Goal: Task Accomplishment & Management: Complete application form

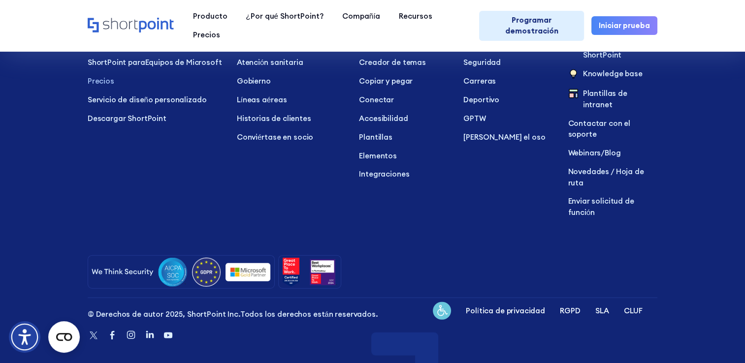
click at [426, 258] on div at bounding box center [372, 271] width 569 height 33
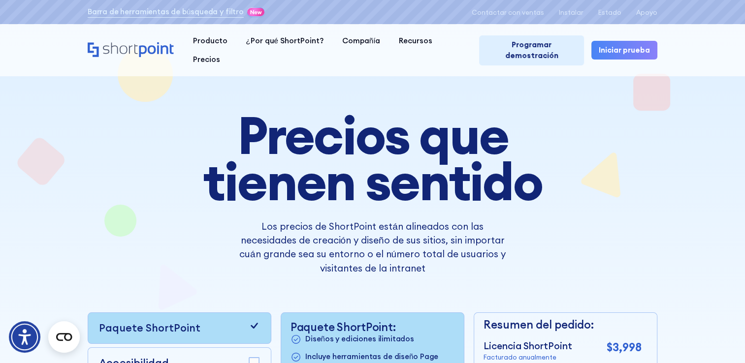
click at [175, 253] on div "Los precios de ShortPoint están alineados con las necesidades de creación y dis…" at bounding box center [372, 248] width 419 height 56
click at [471, 298] on div "Precios que tienen sentido Los precios de ShortPoint están alineados con las ne…" at bounding box center [372, 313] width 569 height 402
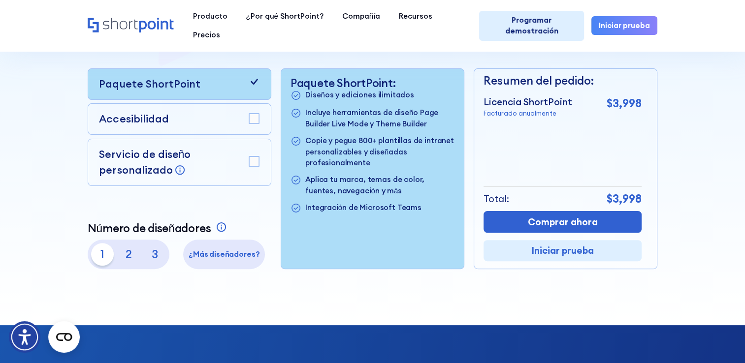
scroll to position [246, 0]
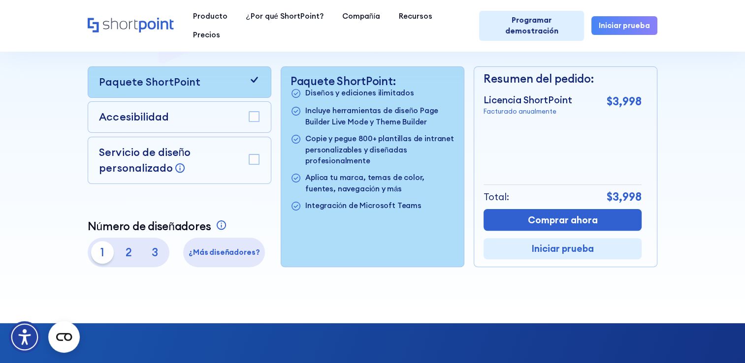
click at [251, 119] on rect at bounding box center [254, 117] width 10 height 10
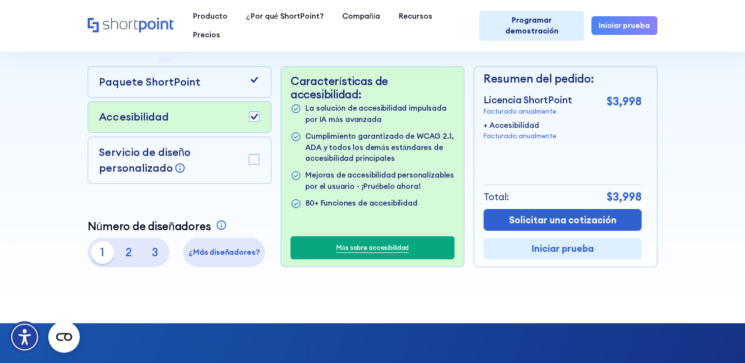
click at [338, 253] on link "Más sobre accesibilidad" at bounding box center [372, 248] width 72 height 10
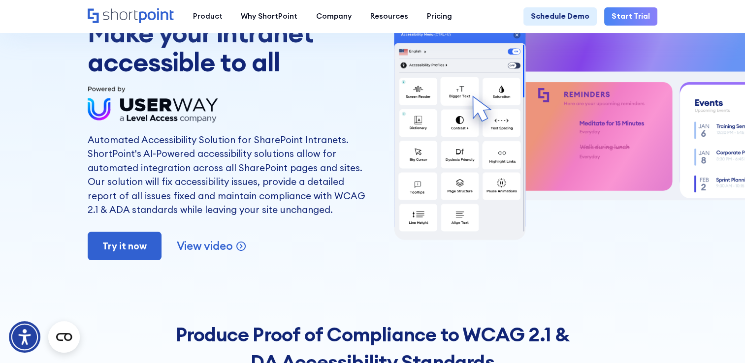
scroll to position [98, 0]
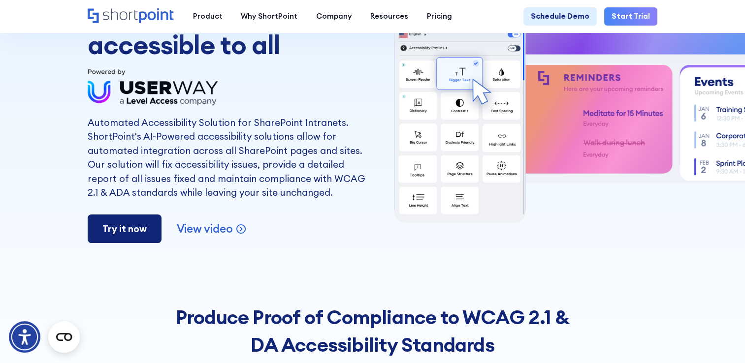
click at [124, 243] on link "Try it now" at bounding box center [125, 229] width 74 height 29
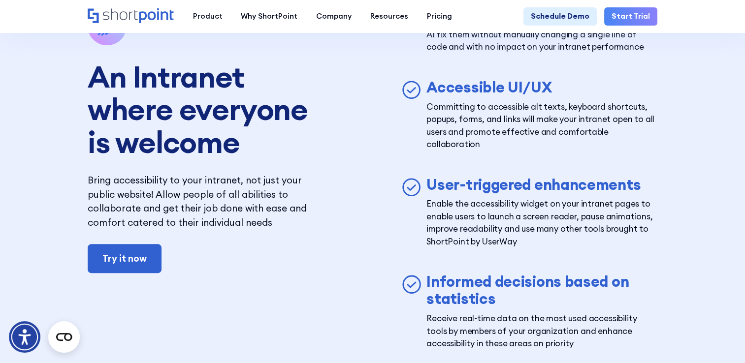
scroll to position [4479, 0]
click at [108, 274] on link "Try it now" at bounding box center [125, 259] width 74 height 29
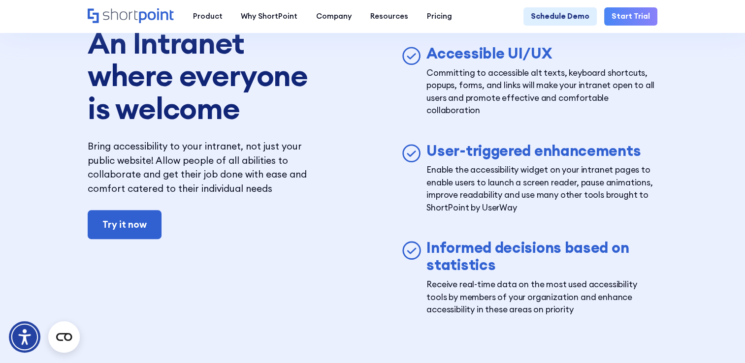
scroll to position [4528, 0]
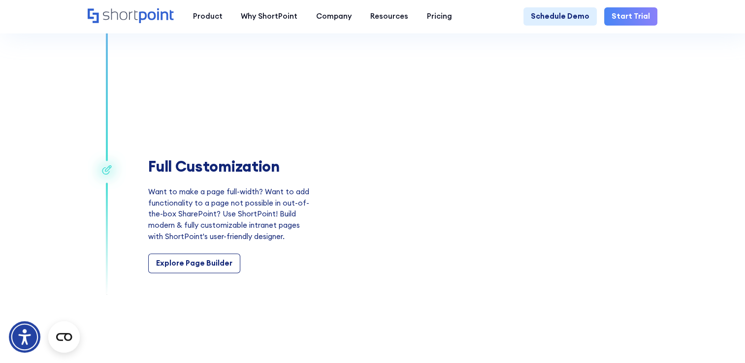
scroll to position [1427, 0]
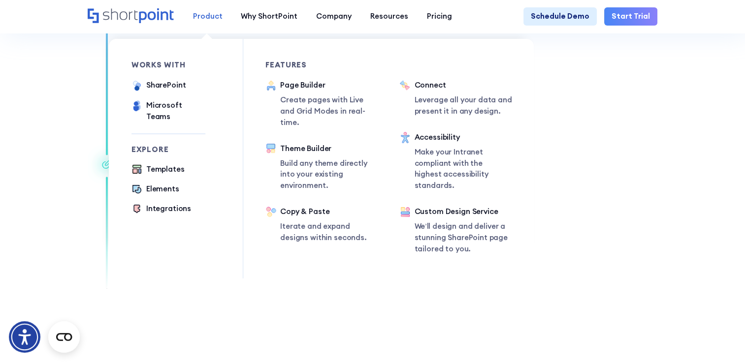
click at [208, 18] on div "Product" at bounding box center [207, 16] width 30 height 11
click at [170, 88] on div "SharePoint" at bounding box center [166, 85] width 40 height 11
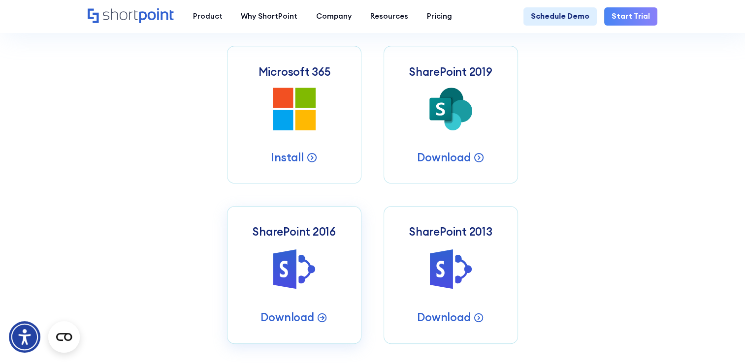
scroll to position [443, 0]
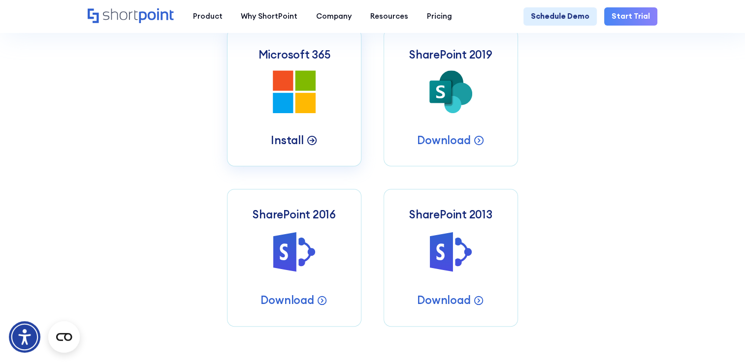
click at [294, 142] on p "Install" at bounding box center [287, 140] width 32 height 14
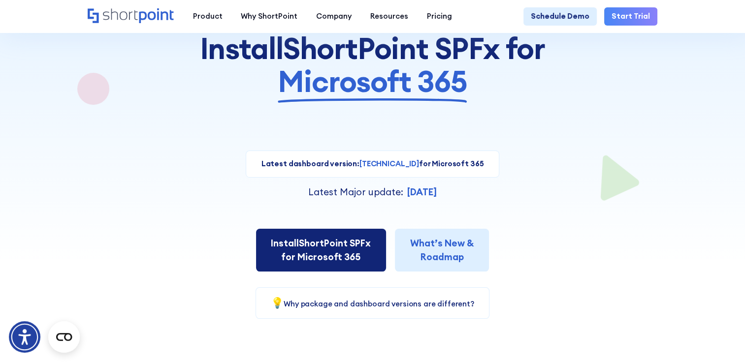
scroll to position [148, 0]
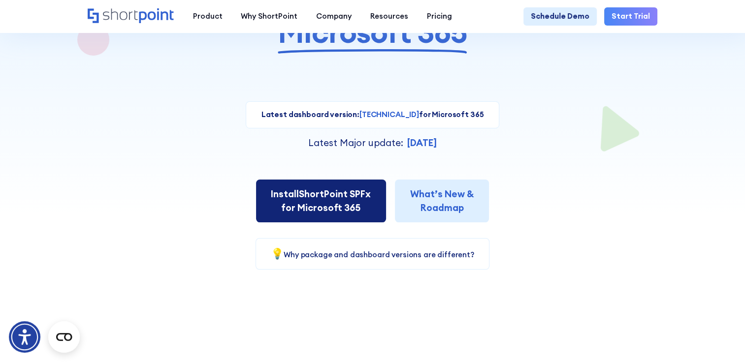
click at [331, 208] on link "Install ShortPoint SPFx for Microsoft 365" at bounding box center [321, 201] width 130 height 43
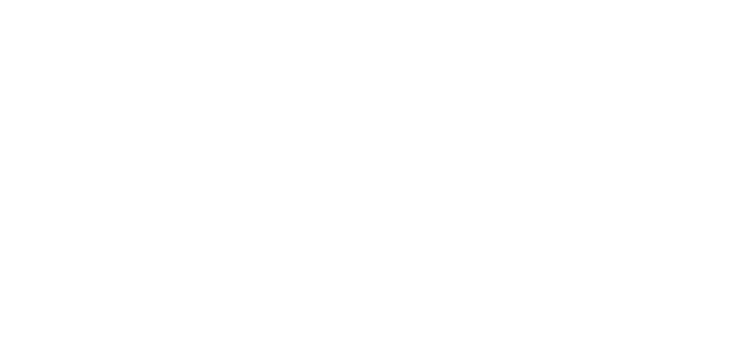
select select "+52"
select select "Microsoft 365"
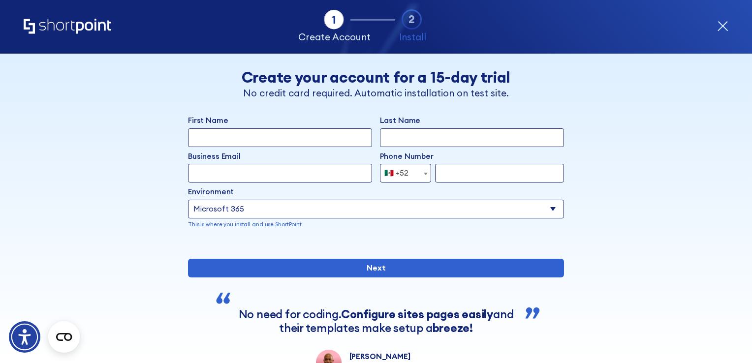
click at [288, 139] on input "First Name" at bounding box center [280, 137] width 184 height 19
type input "OMAR"
type input "ESTEBAN CHAVEZ"
type input "estebanchavezomar@gmail.com"
type input "5611874281"
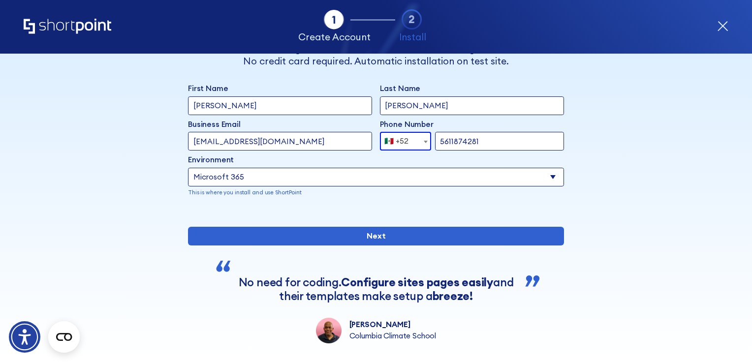
scroll to position [49, 0]
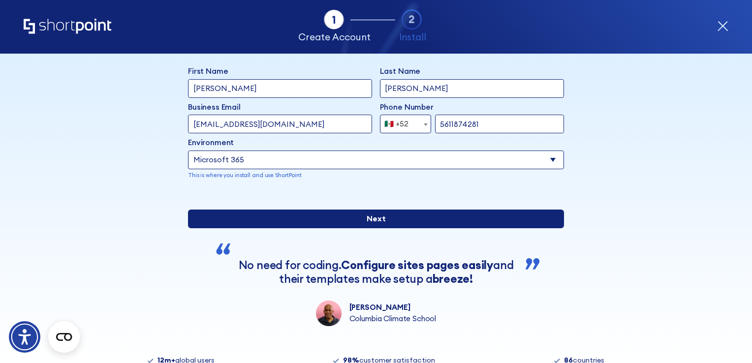
click at [328, 228] on input "Next" at bounding box center [376, 219] width 376 height 19
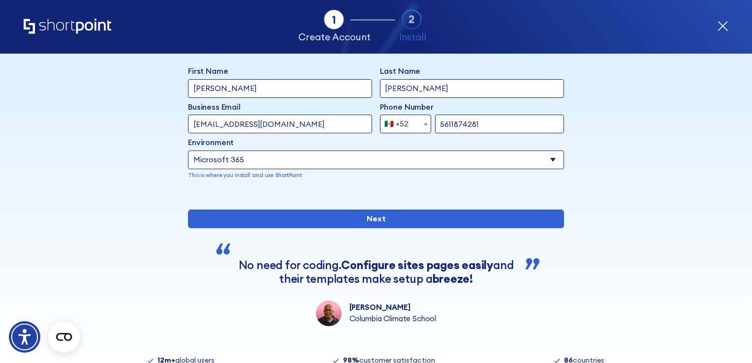
drag, startPoint x: 316, startPoint y: 126, endPoint x: 149, endPoint y: 122, distance: 167.9
click at [149, 122] on div "Back Back Create your account for a 15-day trial No credit card required. Autom…" at bounding box center [376, 165] width 575 height 322
type input "omar.chavez@bienestar.gob.mx"
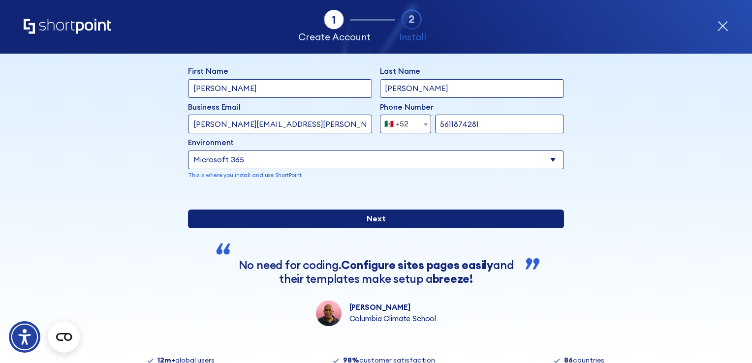
click at [404, 228] on input "Next" at bounding box center [376, 219] width 376 height 19
